Goal: Find specific page/section: Find specific page/section

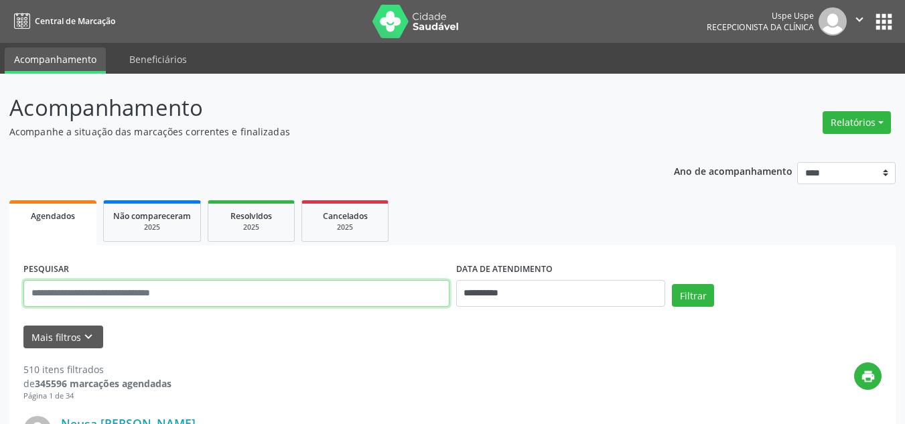
click at [57, 298] on input "text" at bounding box center [236, 293] width 426 height 27
type input "*"
type input "**********"
click at [672, 284] on button "Filtrar" at bounding box center [693, 295] width 42 height 23
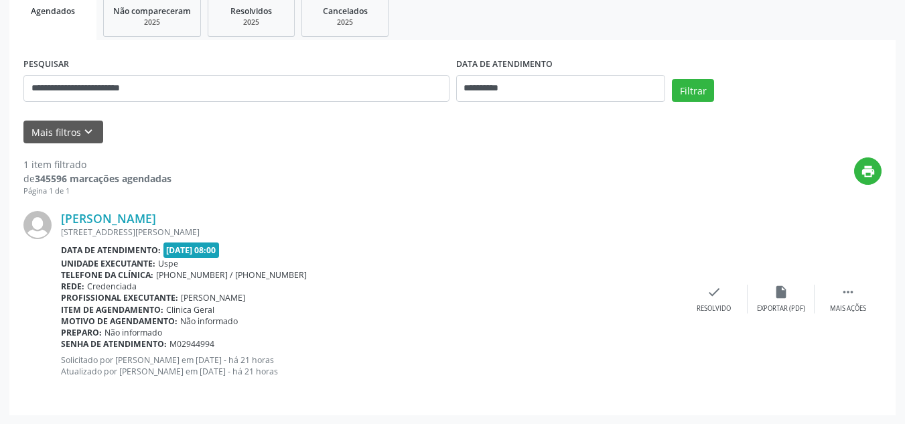
scroll to position [206, 0]
drag, startPoint x: 182, startPoint y: 298, endPoint x: 267, endPoint y: 299, distance: 84.4
click at [267, 299] on div "Profissional executante: [PERSON_NAME]" at bounding box center [371, 296] width 620 height 11
click at [282, 299] on div "Profissional executante: [PERSON_NAME]" at bounding box center [371, 296] width 620 height 11
drag, startPoint x: 166, startPoint y: 299, endPoint x: 261, endPoint y: 301, distance: 94.5
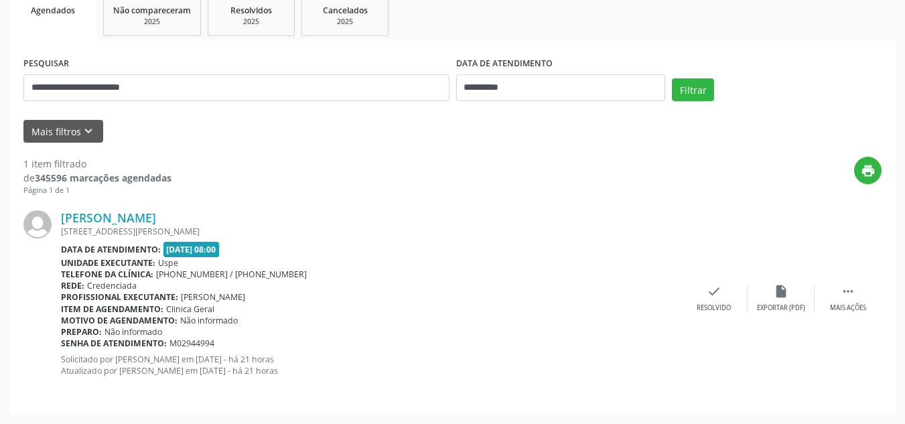
click at [261, 301] on div "Profissional executante: [PERSON_NAME]" at bounding box center [371, 296] width 620 height 11
click at [283, 301] on div "Profissional executante: [PERSON_NAME]" at bounding box center [371, 296] width 620 height 11
click at [179, 273] on span "[PHONE_NUMBER] / [PHONE_NUMBER]" at bounding box center [231, 274] width 151 height 11
click at [71, 316] on b "Motivo de agendamento:" at bounding box center [119, 320] width 117 height 11
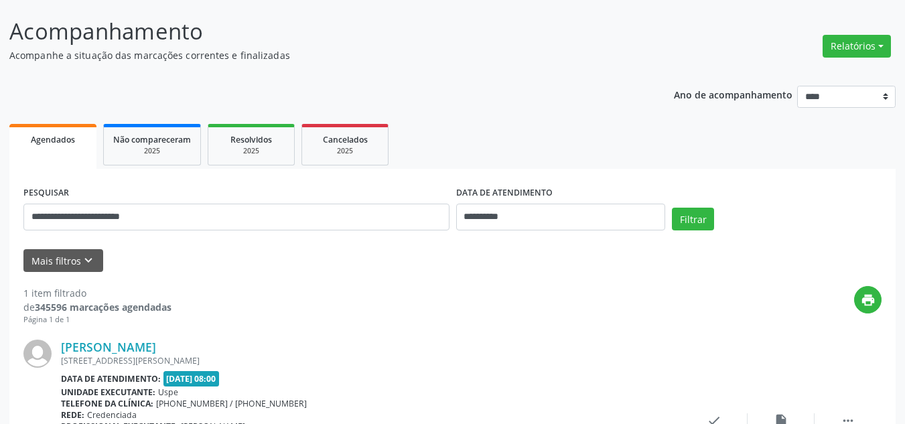
scroll to position [0, 0]
